Goal: Task Accomplishment & Management: Complete application form

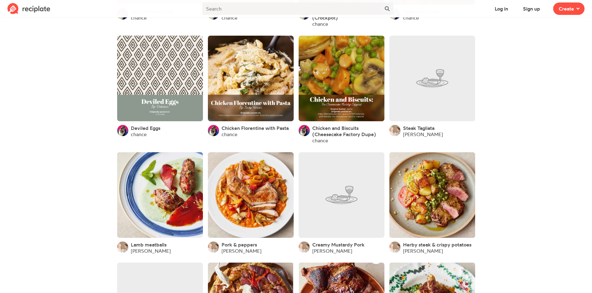
scroll to position [435, 0]
click at [568, 6] on span "Create" at bounding box center [565, 8] width 15 height 7
click at [533, 9] on button "Sign up" at bounding box center [531, 8] width 28 height 12
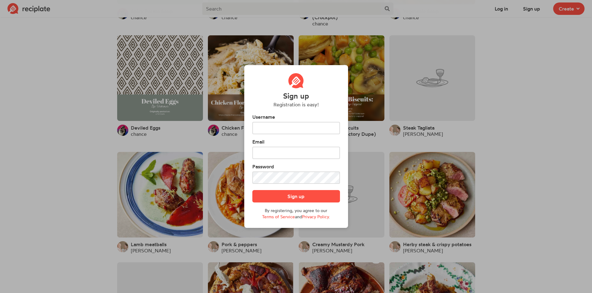
click at [514, 118] on div "Sign up Registration is easy! Username Email Password Sign up By registering, y…" at bounding box center [296, 146] width 592 height 293
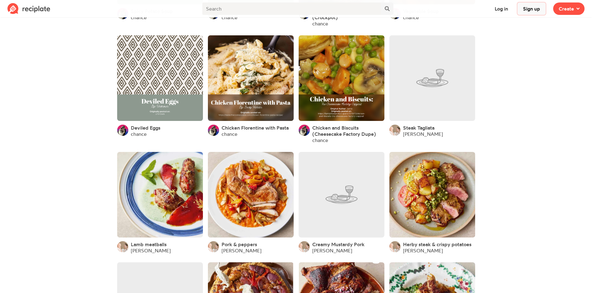
click at [537, 8] on button "Sign up" at bounding box center [531, 8] width 28 height 12
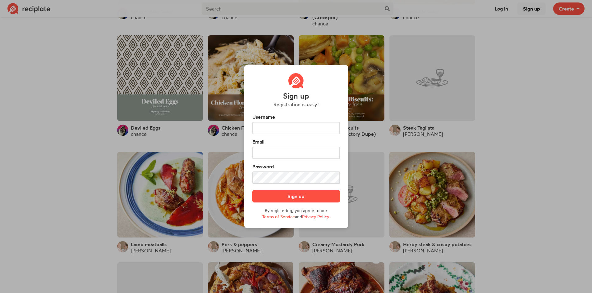
scroll to position [0, 0]
type input "veronicaelecta"
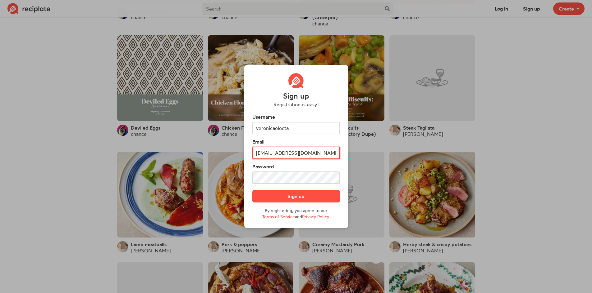
type input "veronicaelecta@gmail.com"
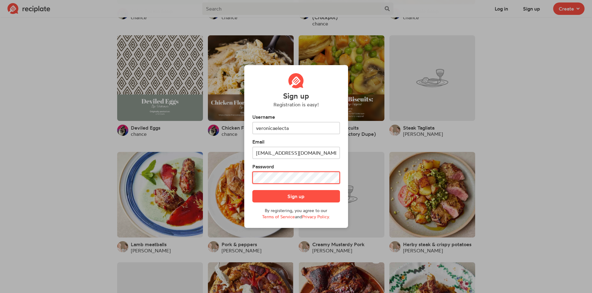
click at [252, 190] on button "Sign up" at bounding box center [296, 196] width 88 height 12
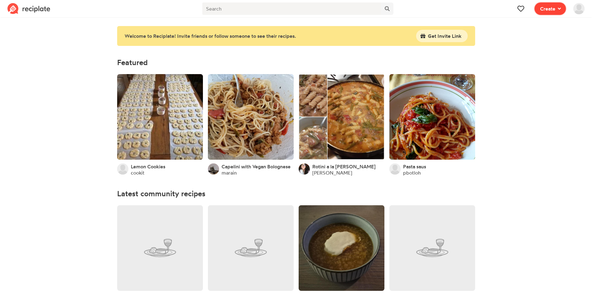
click at [552, 9] on span "Create" at bounding box center [547, 8] width 15 height 7
click at [579, 7] on img at bounding box center [578, 8] width 11 height 11
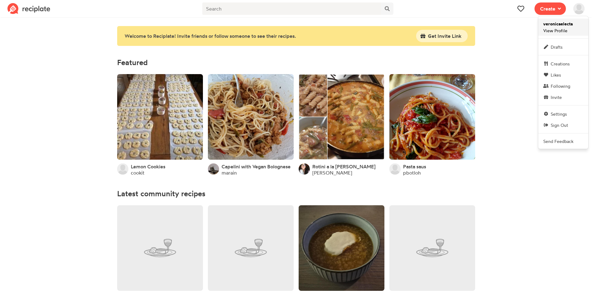
click at [562, 32] on span "veronicaelecta View Profile" at bounding box center [558, 26] width 30 height 13
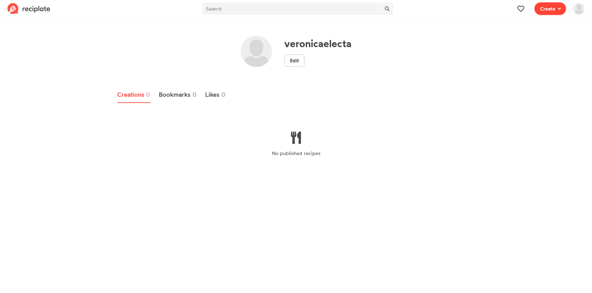
click at [549, 8] on span "Create" at bounding box center [547, 8] width 15 height 7
